Goal: Task Accomplishment & Management: Use online tool/utility

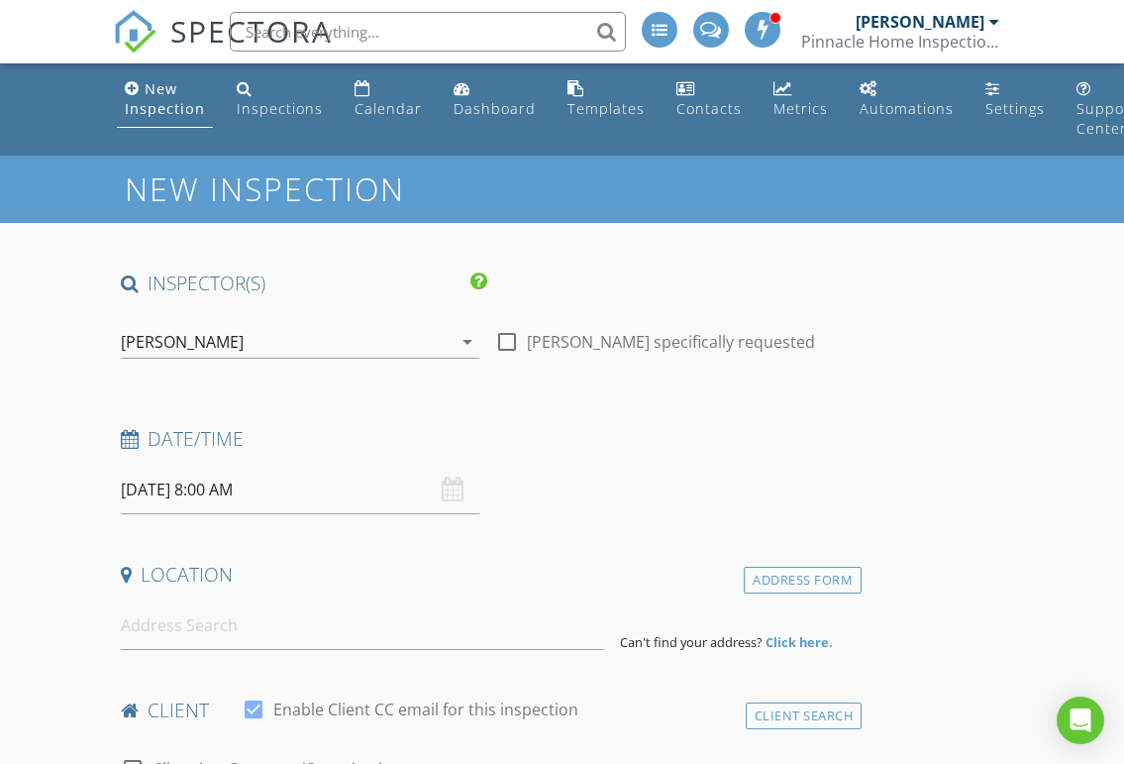
click at [600, 115] on div "Templates" at bounding box center [606, 108] width 77 height 19
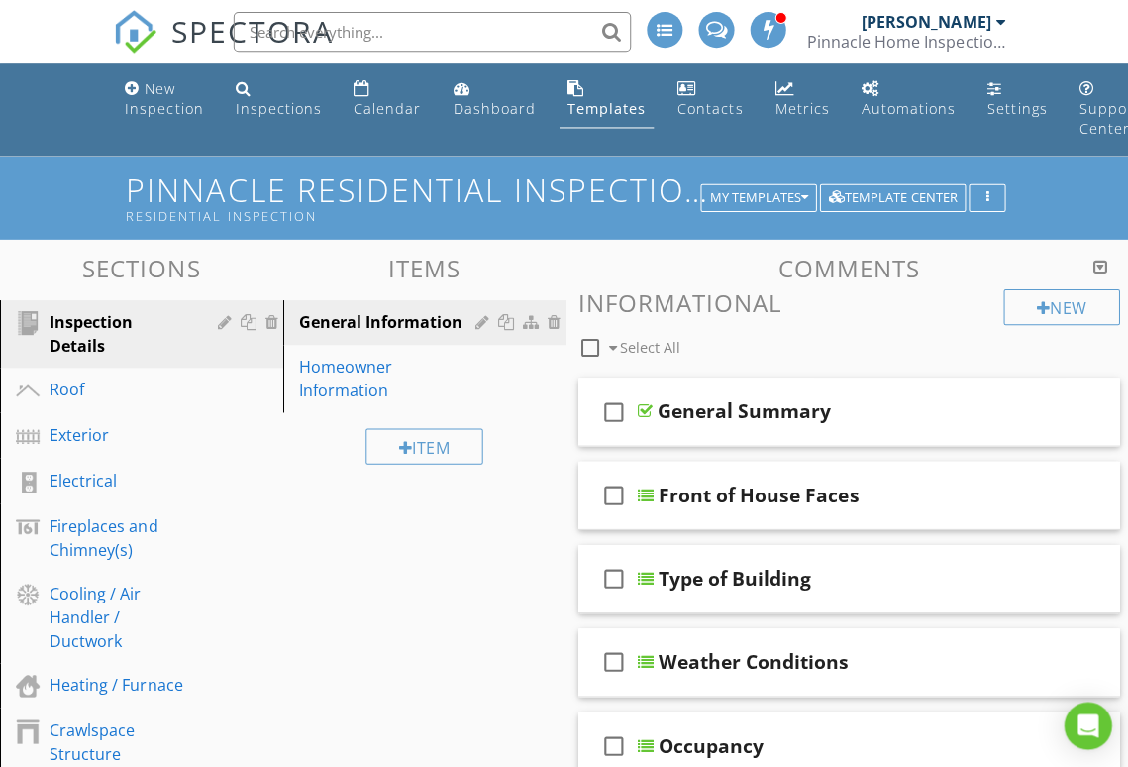
click at [762, 197] on div "My Templates" at bounding box center [756, 197] width 98 height 14
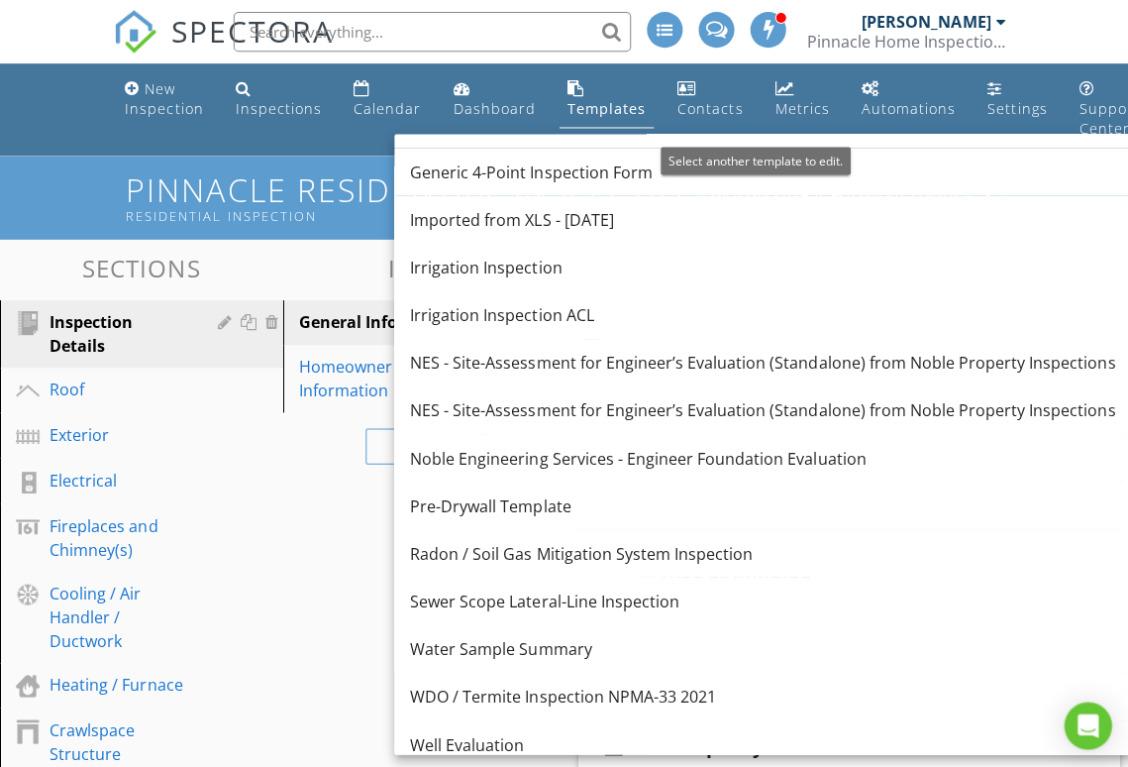
scroll to position [1224, 0]
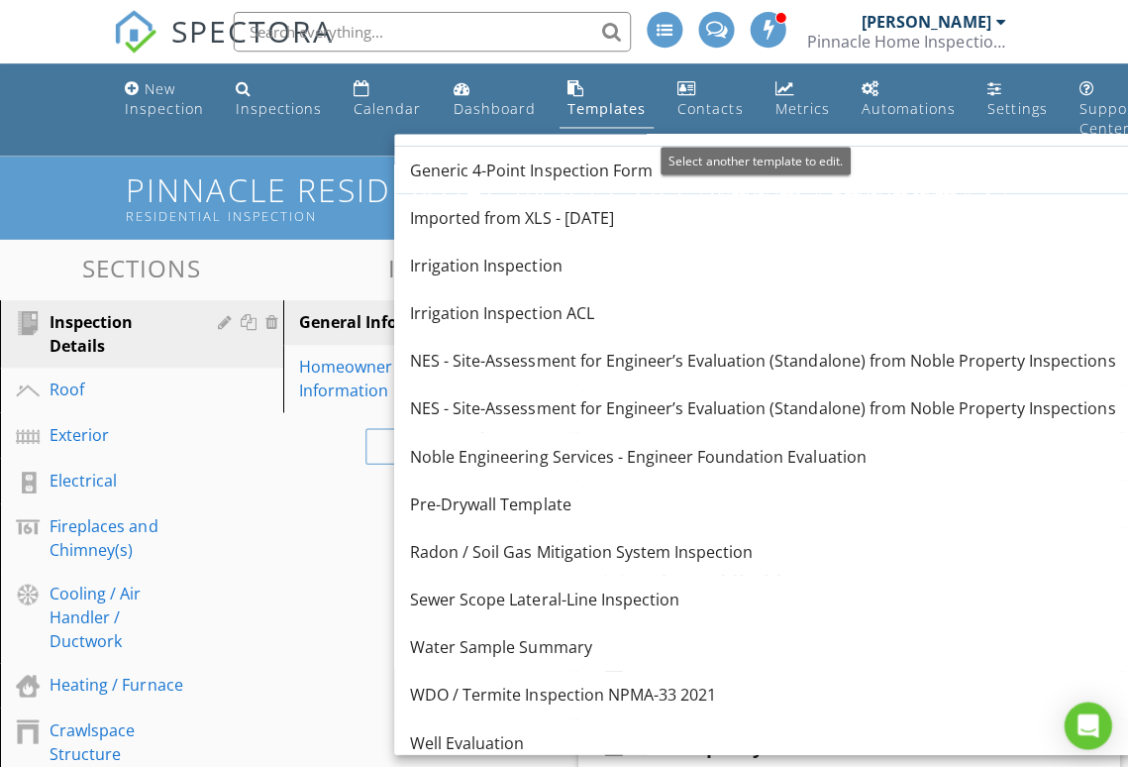
click at [551, 524] on link "Pre-Drywall Template" at bounding box center [760, 502] width 735 height 48
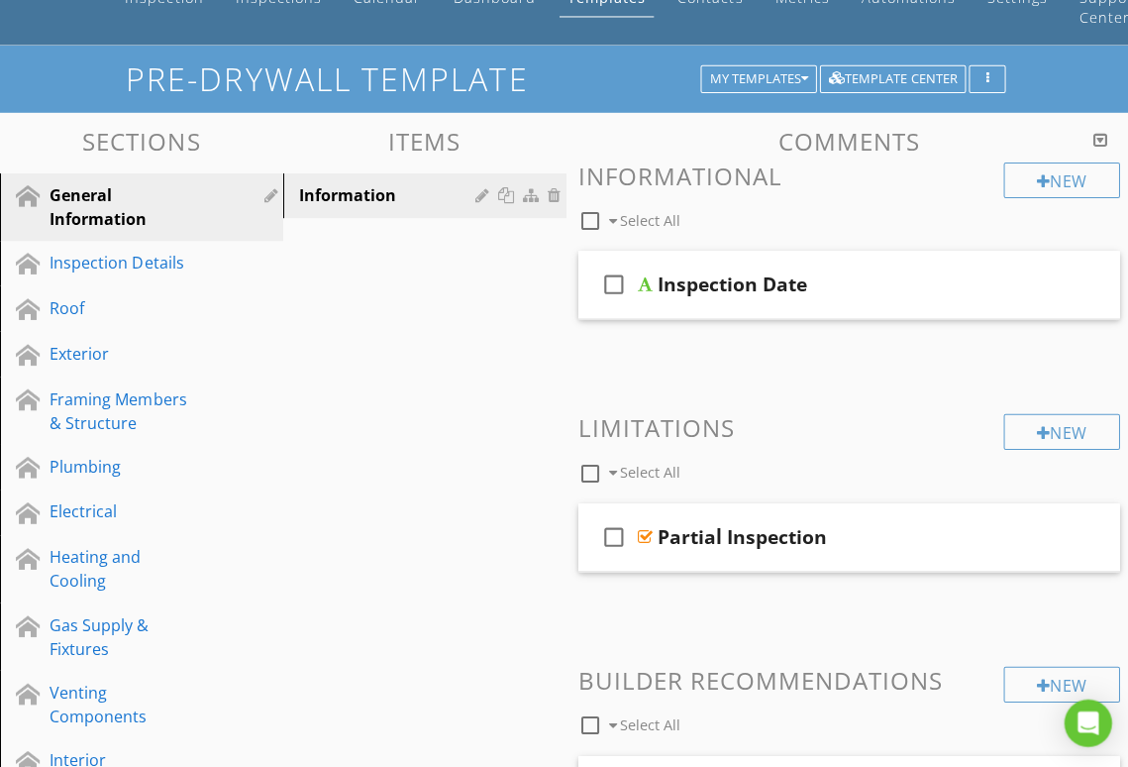
scroll to position [115, 0]
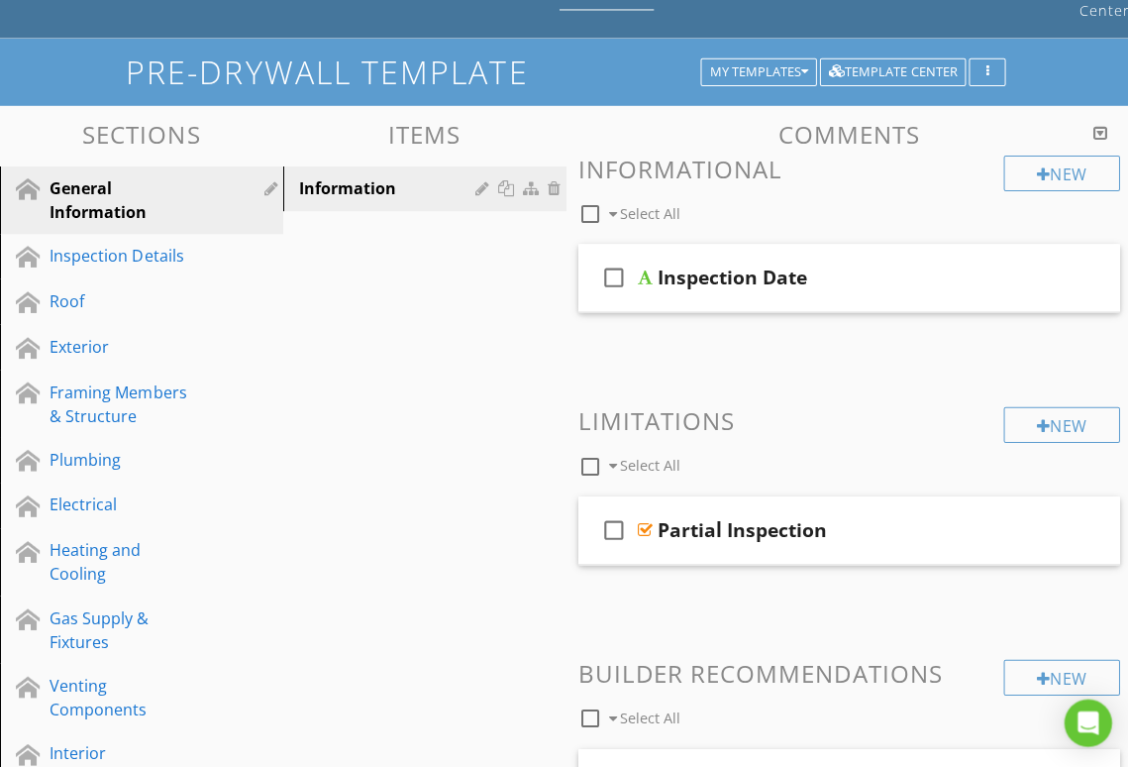
click at [137, 462] on div "Plumbing" at bounding box center [119, 461] width 139 height 24
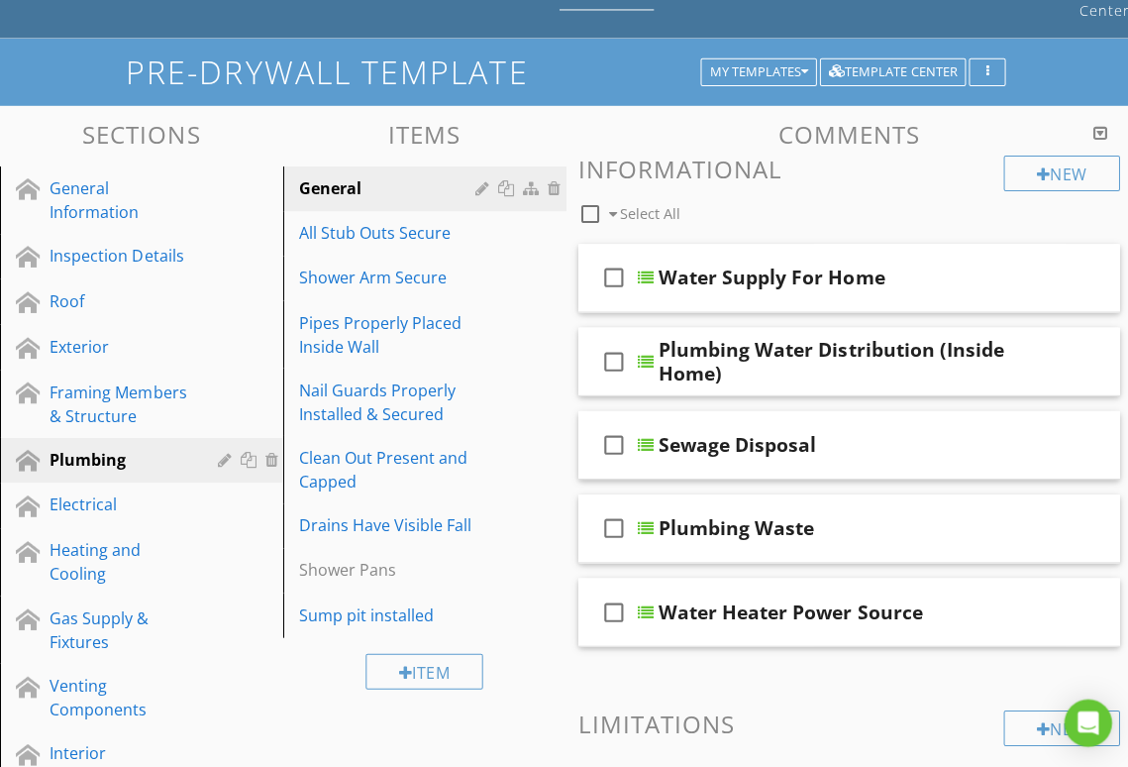
click at [733, 271] on div "Water Supply For Home" at bounding box center [770, 279] width 226 height 24
click at [862, 269] on input "Water Supply For Home" at bounding box center [844, 281] width 375 height 33
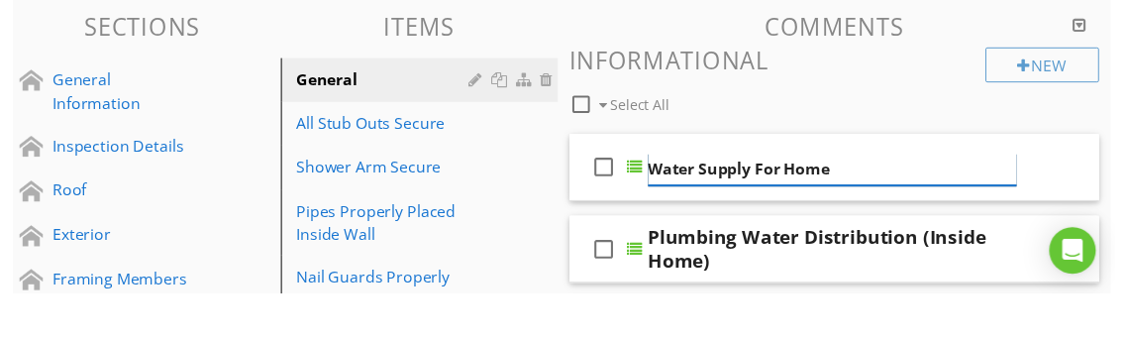
scroll to position [223, 5]
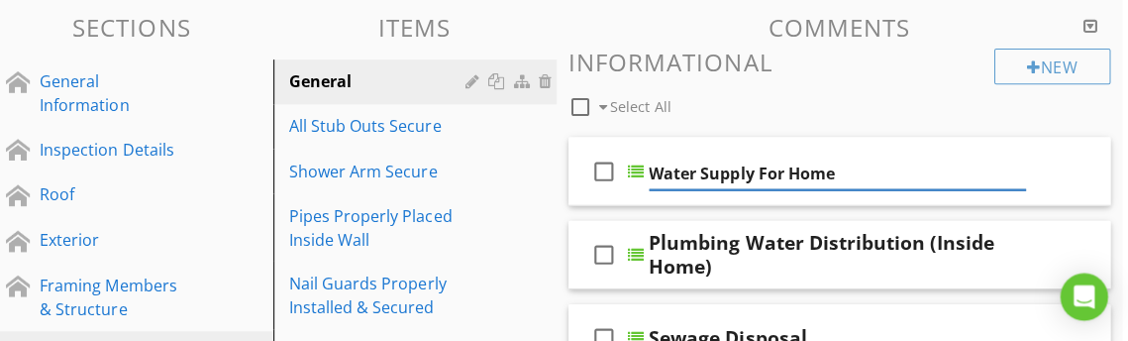
click at [896, 146] on div "check_box_outline_blank Water Supply For Home" at bounding box center [842, 172] width 541 height 68
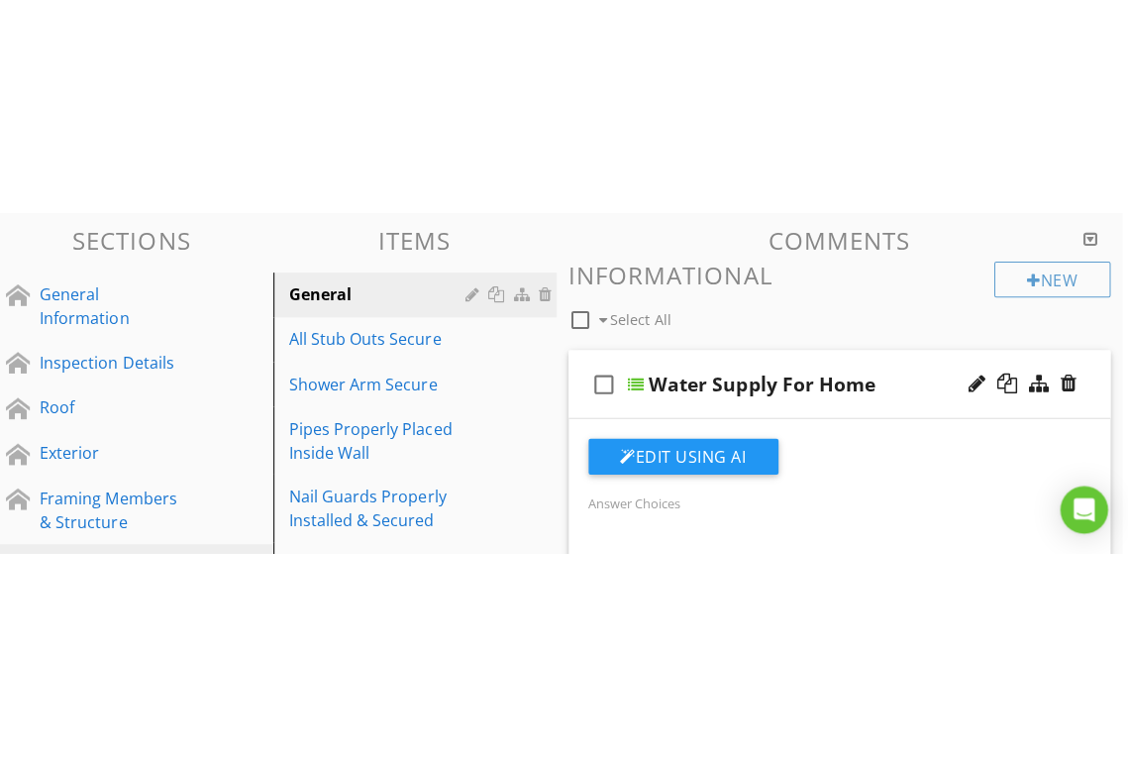
scroll to position [224, 6]
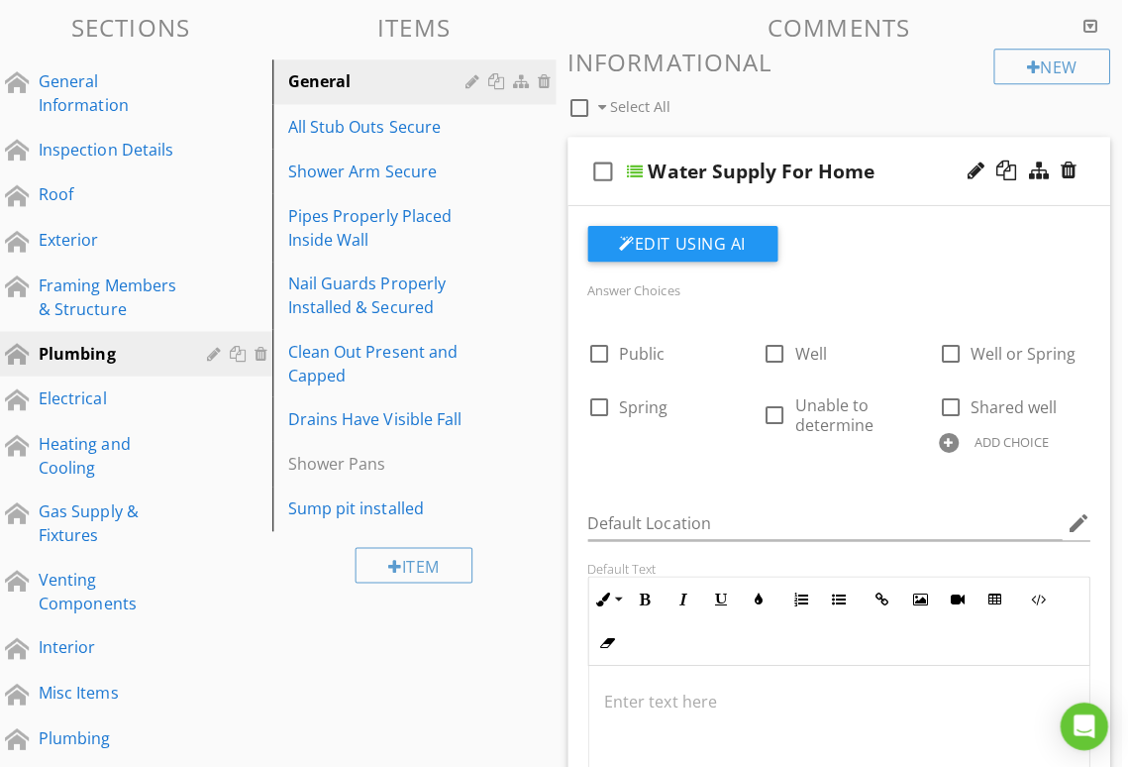
click at [911, 146] on div "check_box_outline_blank Water Supply For Home" at bounding box center [841, 171] width 541 height 68
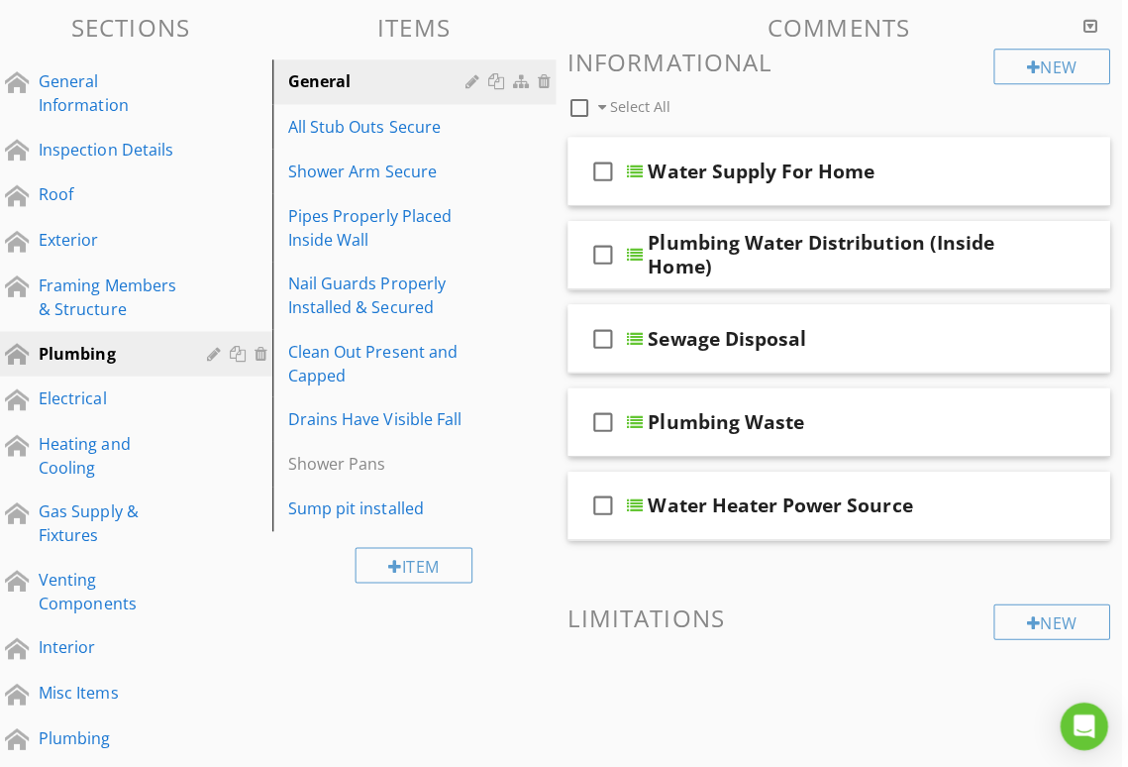
click at [896, 250] on div "Plumbing Water Distribution (Inside Home)" at bounding box center [838, 254] width 375 height 48
click at [861, 259] on div "Plumbing Water Distribution (Inside Home)" at bounding box center [838, 254] width 375 height 48
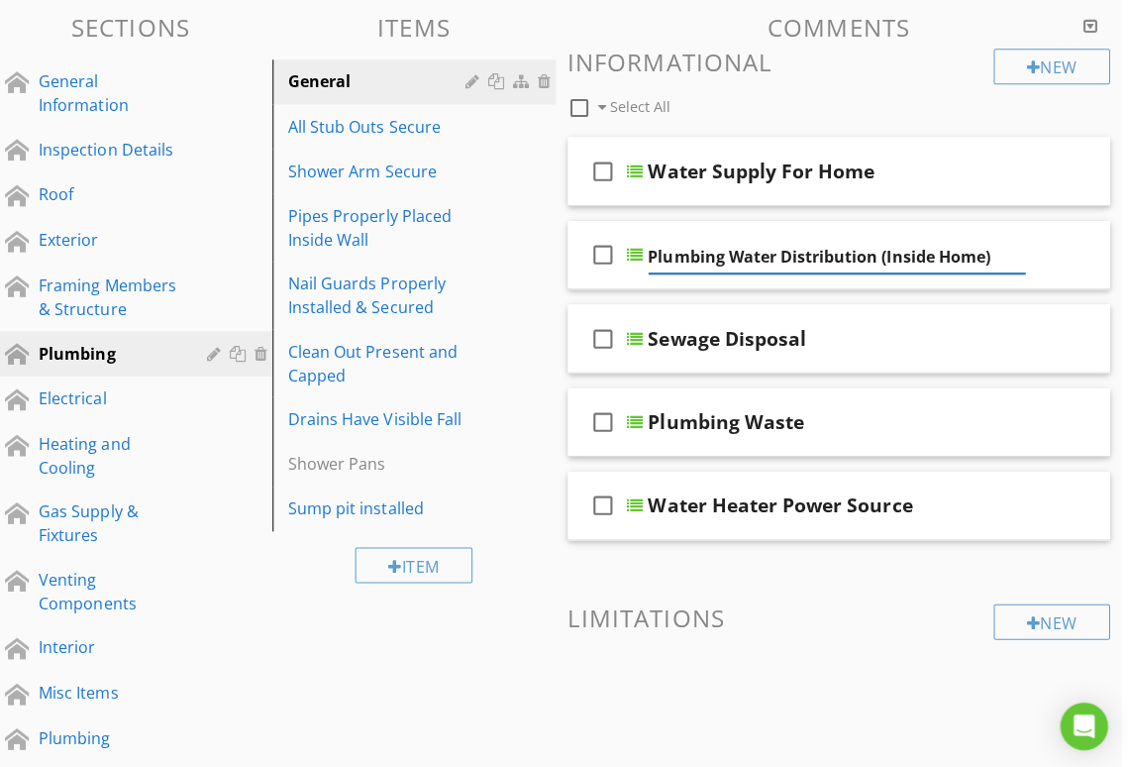
click at [911, 221] on div "check_box_outline_blank Plumbing Water Distribution (Inside Home)" at bounding box center [841, 254] width 541 height 68
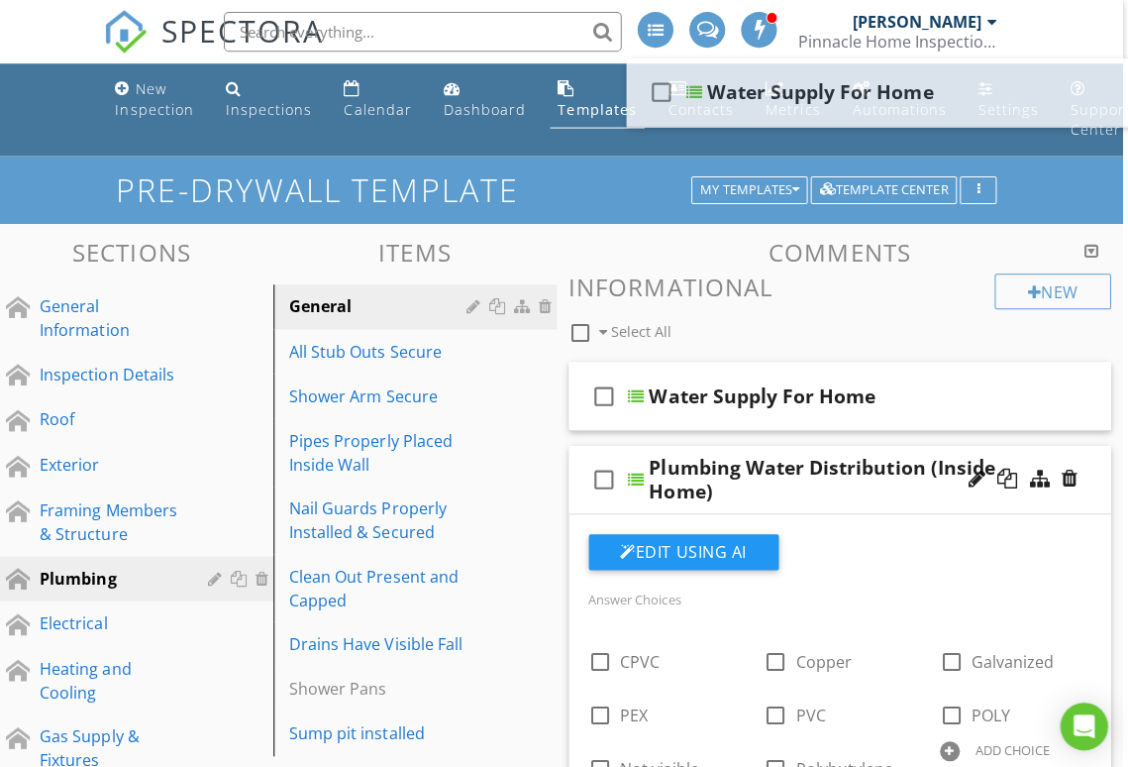
scroll to position [0, 6]
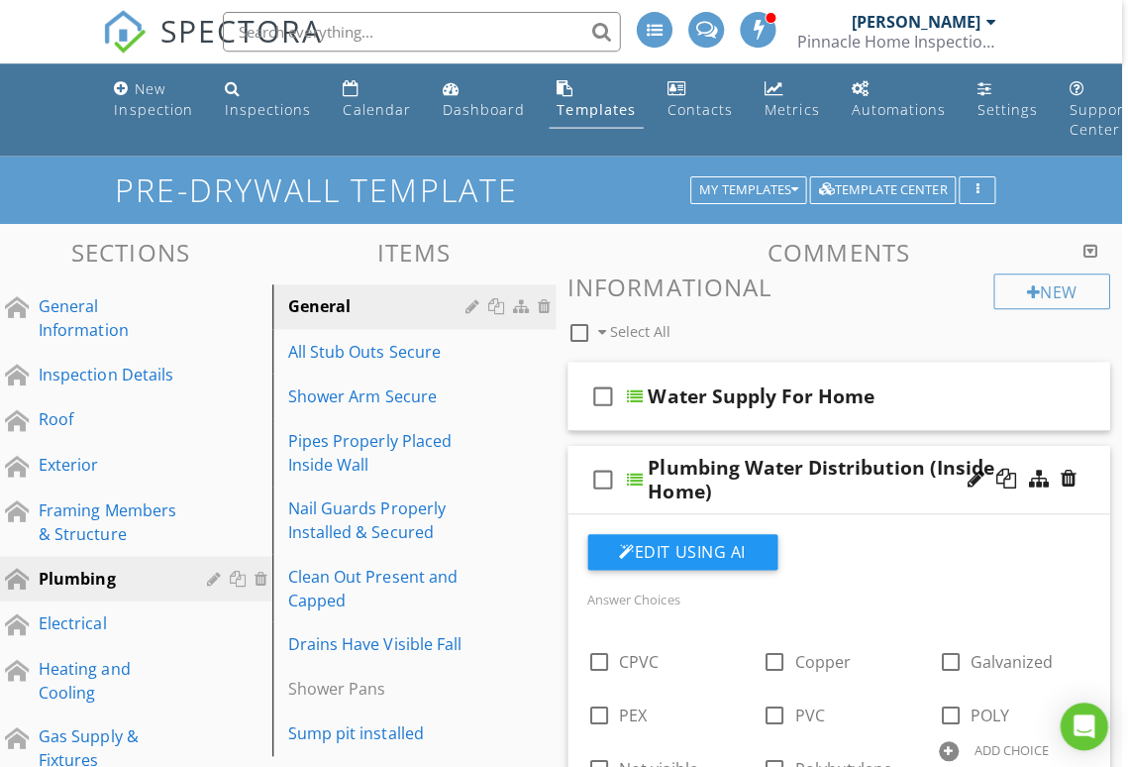
click at [890, 458] on div "Plumbing Water Distribution (Inside Home)" at bounding box center [838, 478] width 375 height 48
click at [944, 454] on div "Plumbing Water Distribution (Inside Home)" at bounding box center [838, 478] width 375 height 48
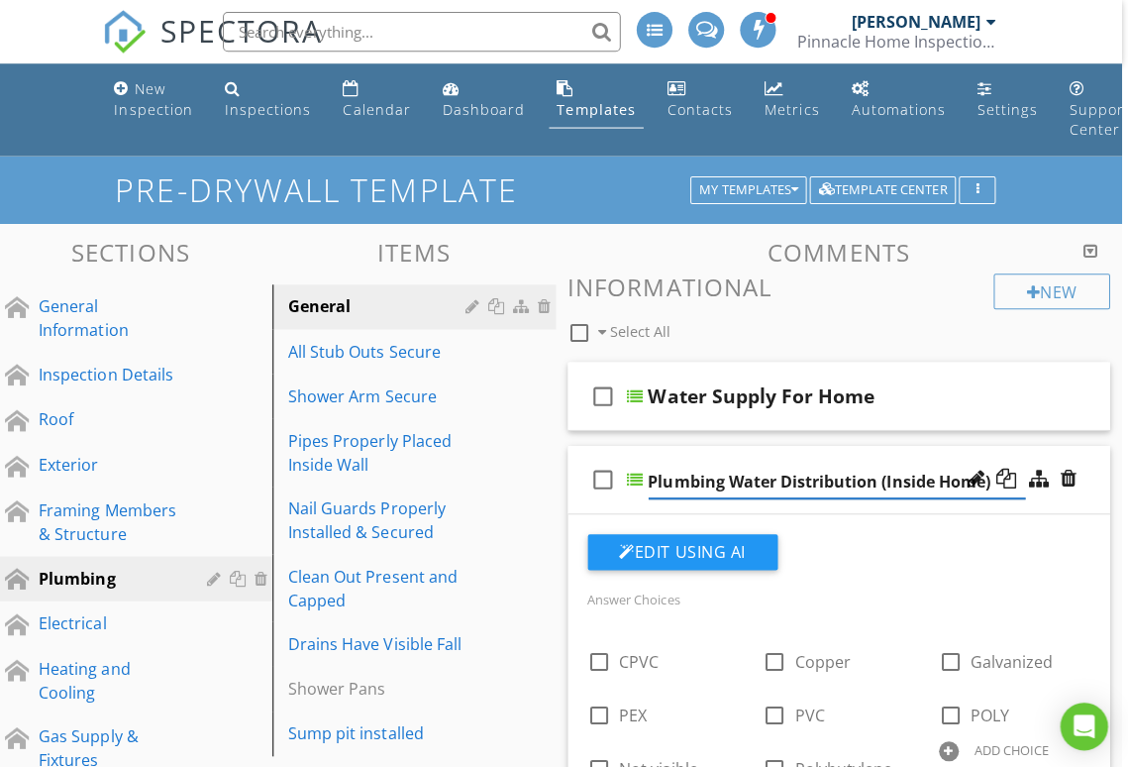
click at [939, 446] on div "check_box_outline_blank Plumbing Water Distribution (Inside Home)" at bounding box center [841, 478] width 541 height 68
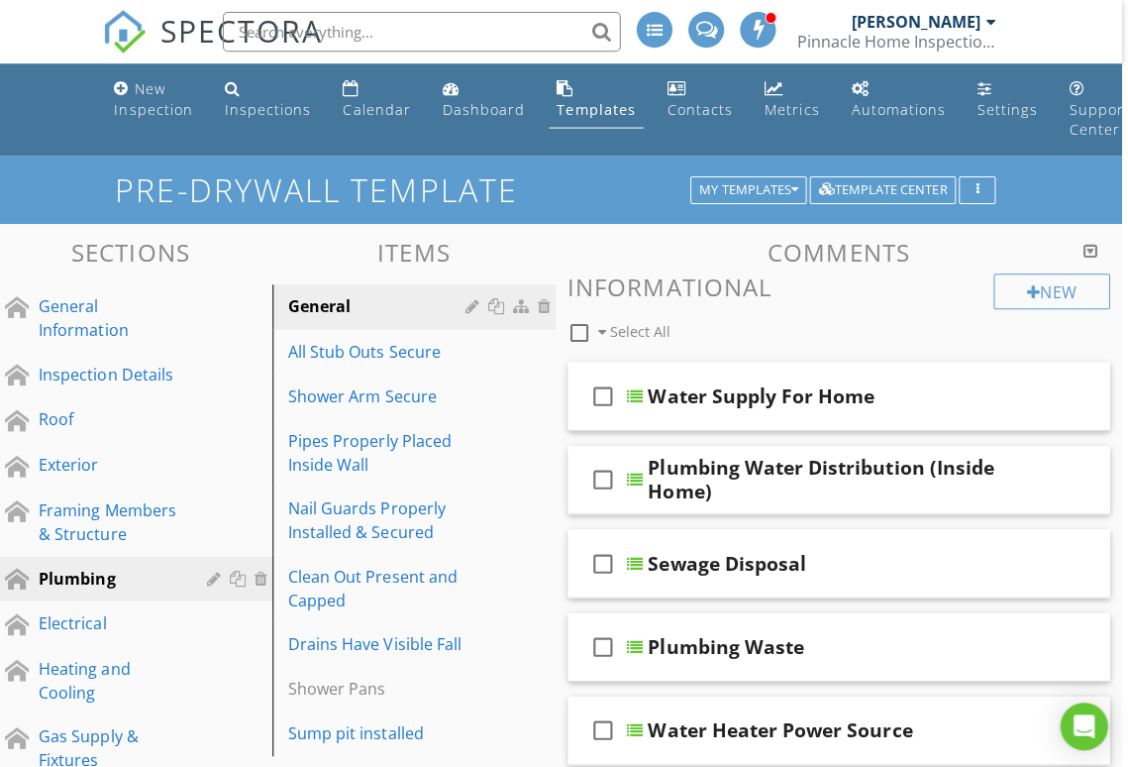
click at [372, 398] on div "Shower Arm Secure" at bounding box center [383, 394] width 182 height 24
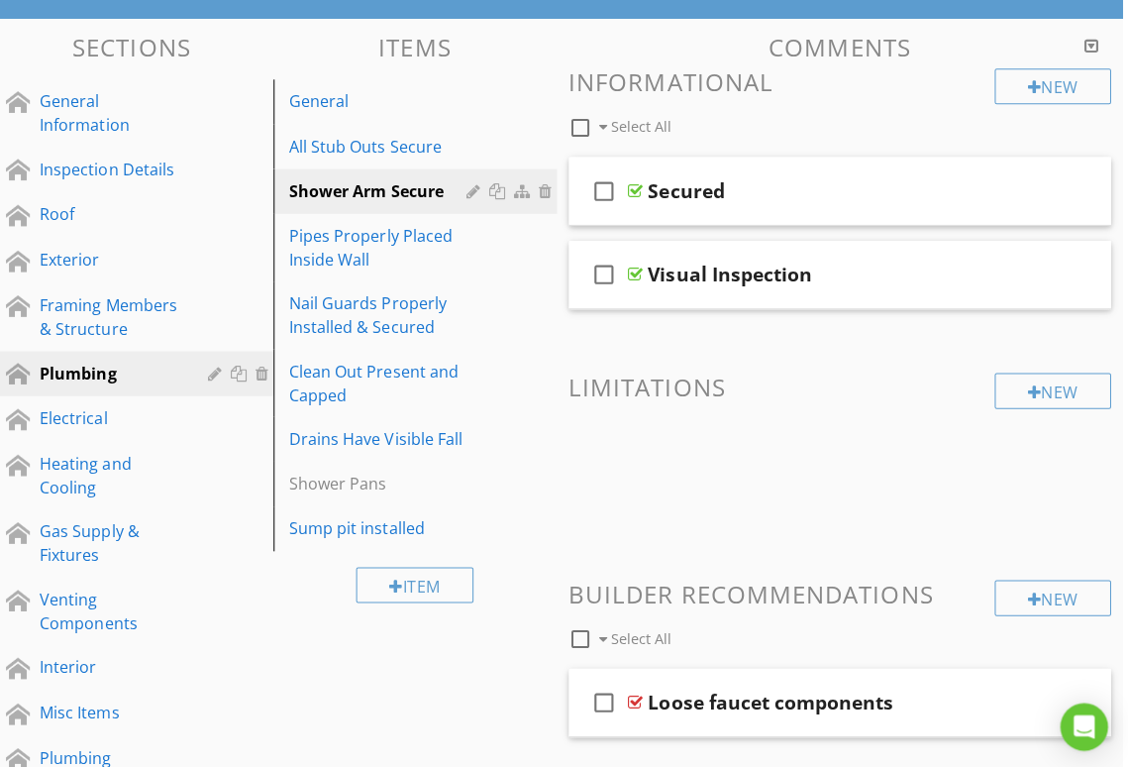
scroll to position [202, 5]
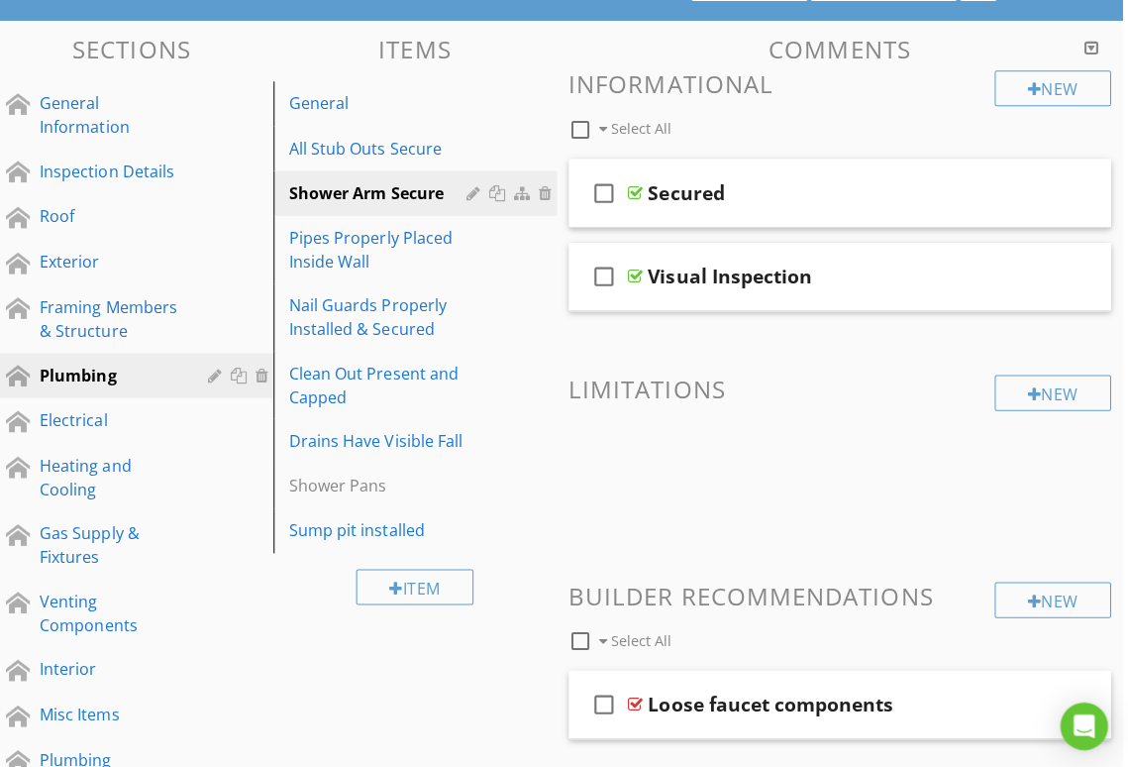
click at [914, 257] on div "check_box_outline_blank Visual Inspection" at bounding box center [842, 276] width 541 height 68
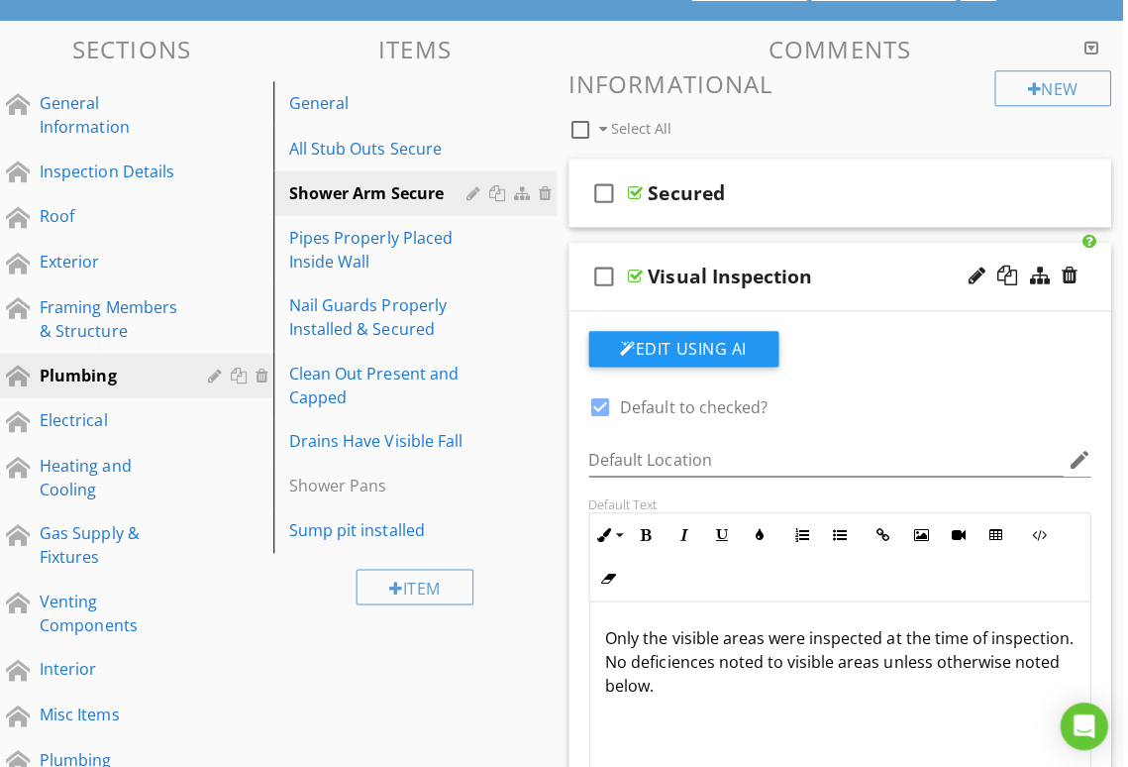
scroll to position [202, 6]
click at [876, 264] on div "Visual Inspection" at bounding box center [837, 276] width 375 height 24
